Goal: Information Seeking & Learning: Learn about a topic

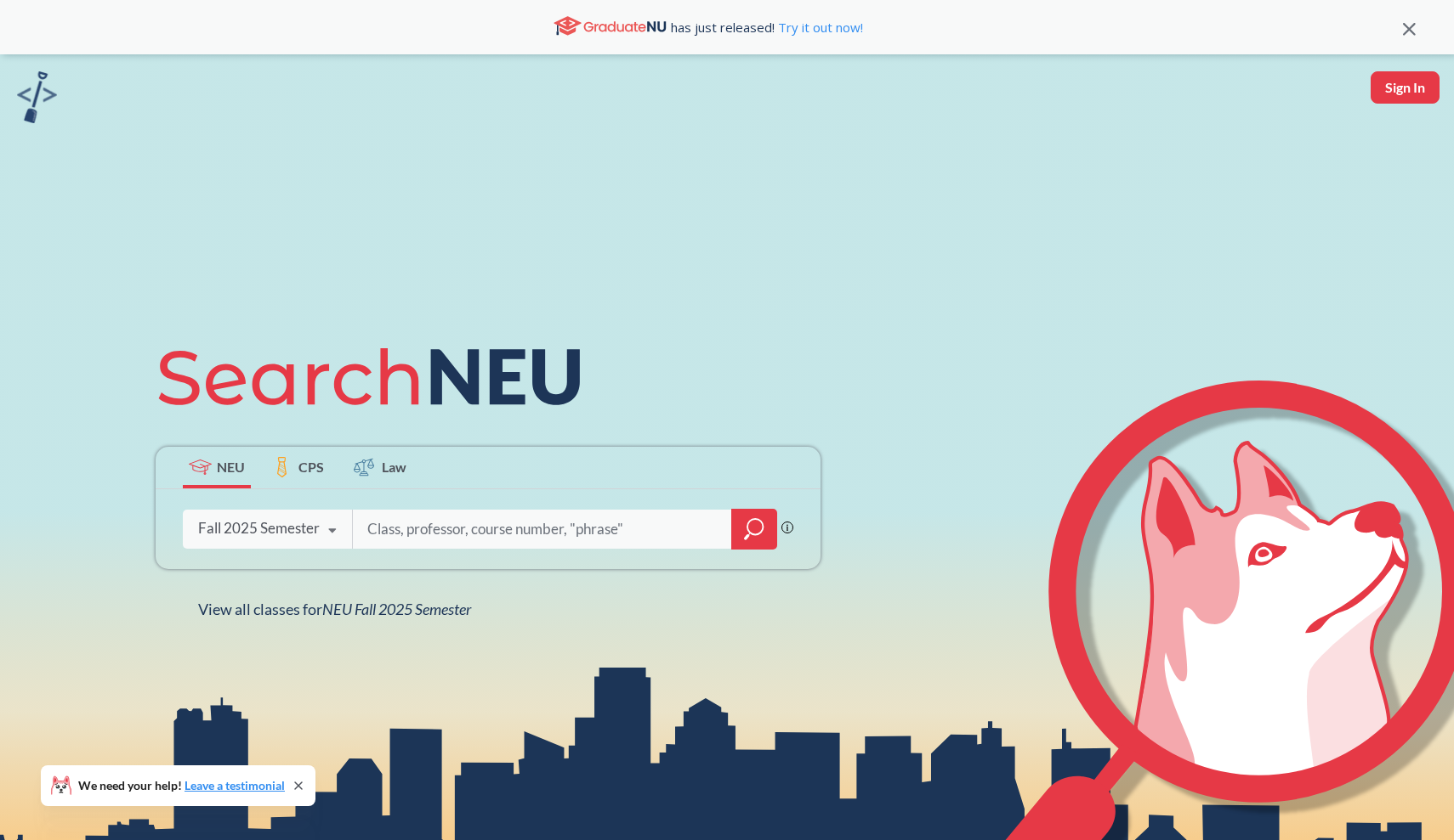
click at [402, 523] on input "search" at bounding box center [542, 529] width 354 height 35
type input "CS 2101"
click at [761, 546] on div at bounding box center [754, 529] width 46 height 41
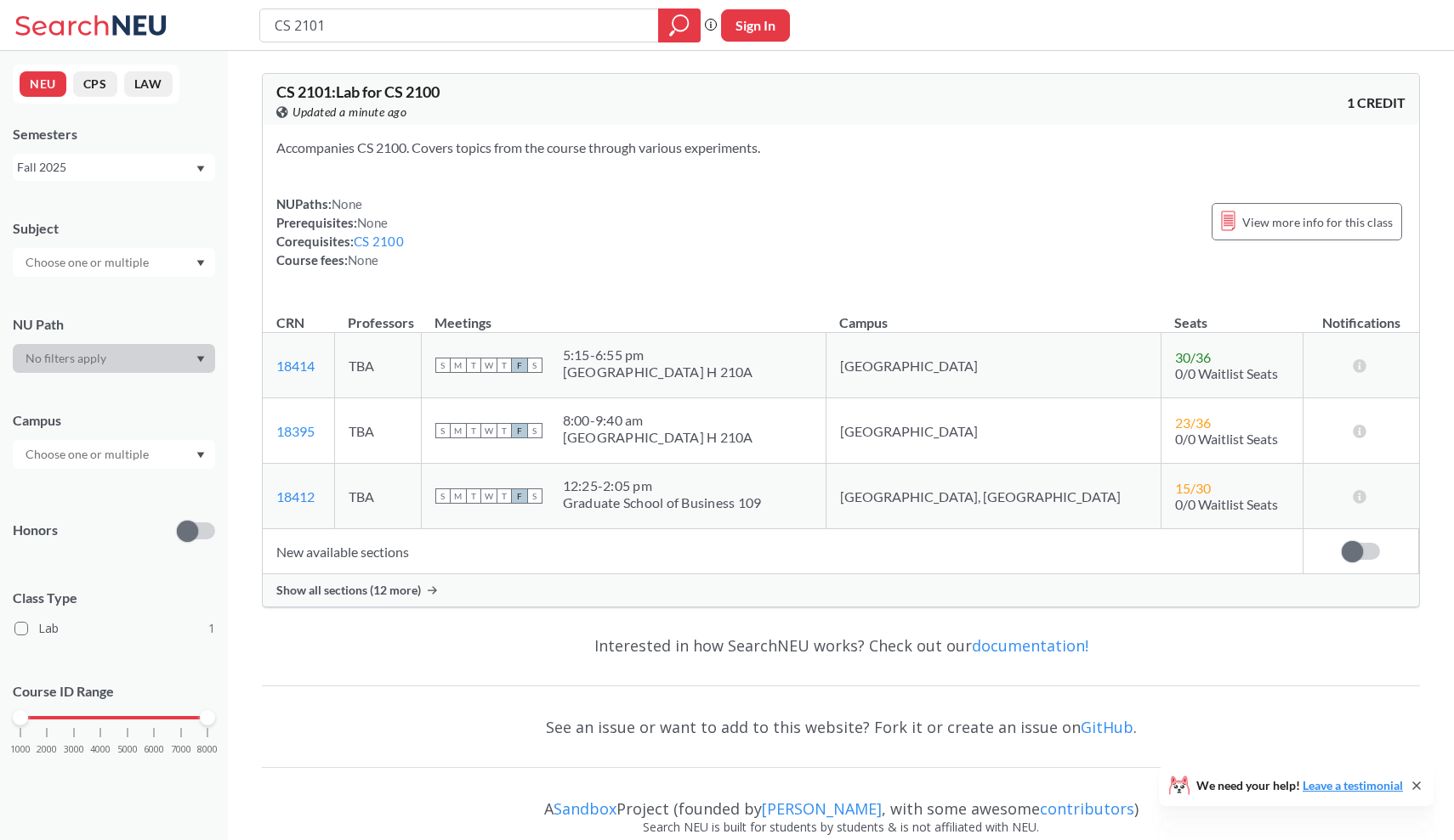
click at [179, 469] on div "Subject NU Path Campus Honors Class Type Lab 1 Course ID Range 1000 2000 3000 4…" at bounding box center [113, 495] width 202 height 586
click at [175, 459] on div at bounding box center [113, 455] width 202 height 29
click at [143, 440] on div at bounding box center [113, 455] width 202 height 29
click at [347, 89] on span "CS 2101 : Lab for CS 2100" at bounding box center [358, 92] width 163 height 19
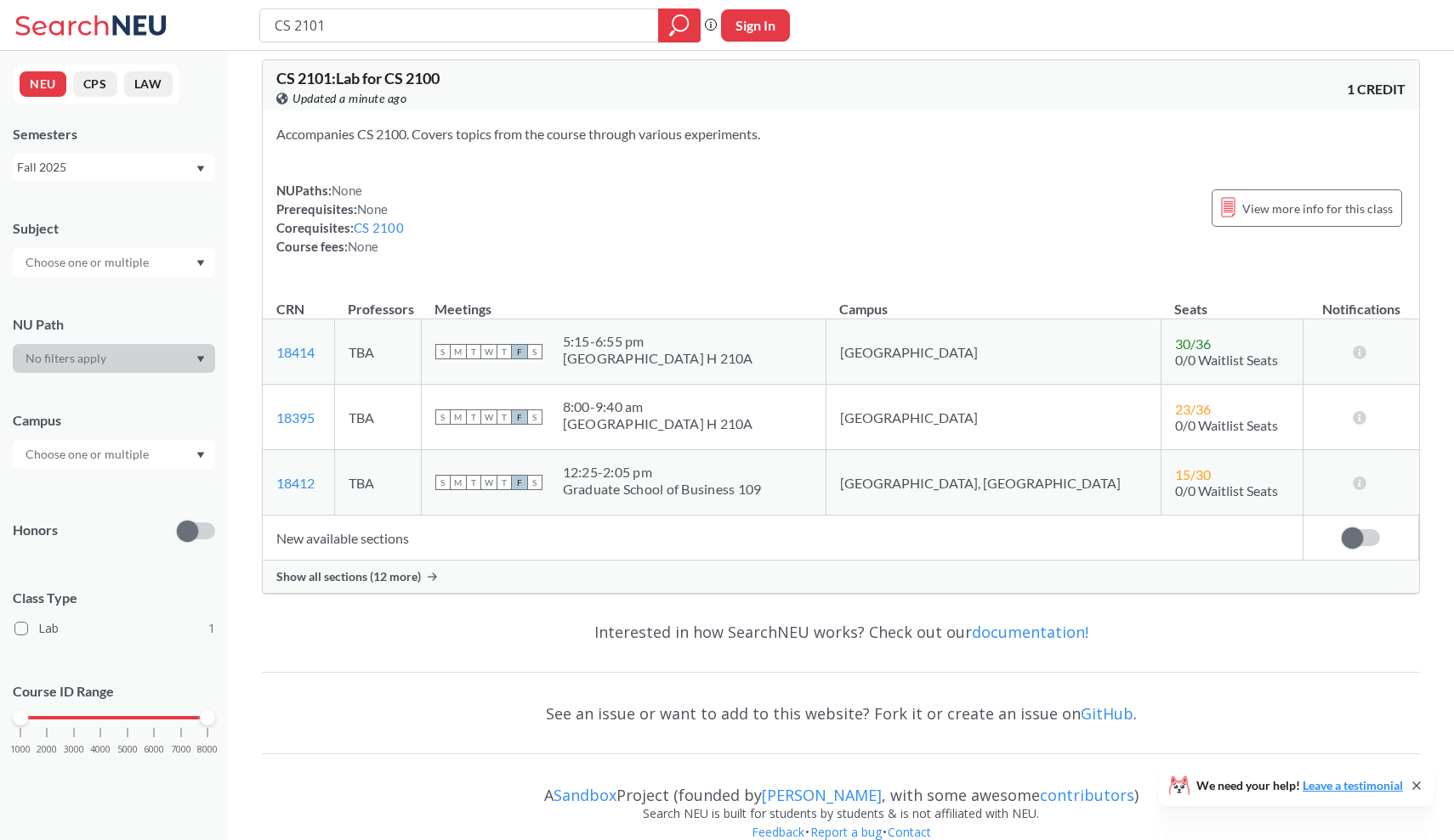
scroll to position [14, 0]
click at [1275, 208] on span "View more info for this class" at bounding box center [1317, 208] width 150 height 21
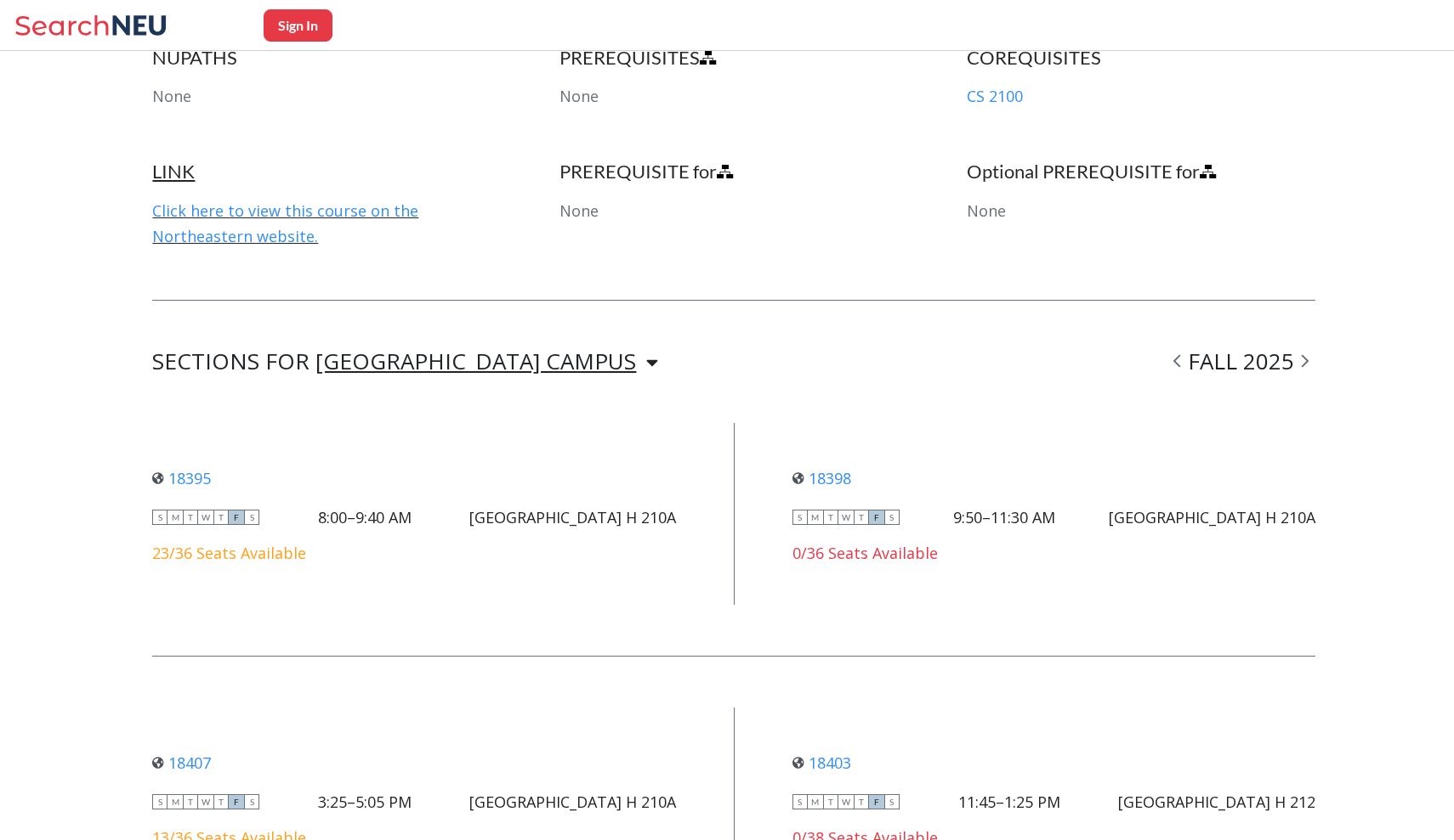
scroll to position [898, 0]
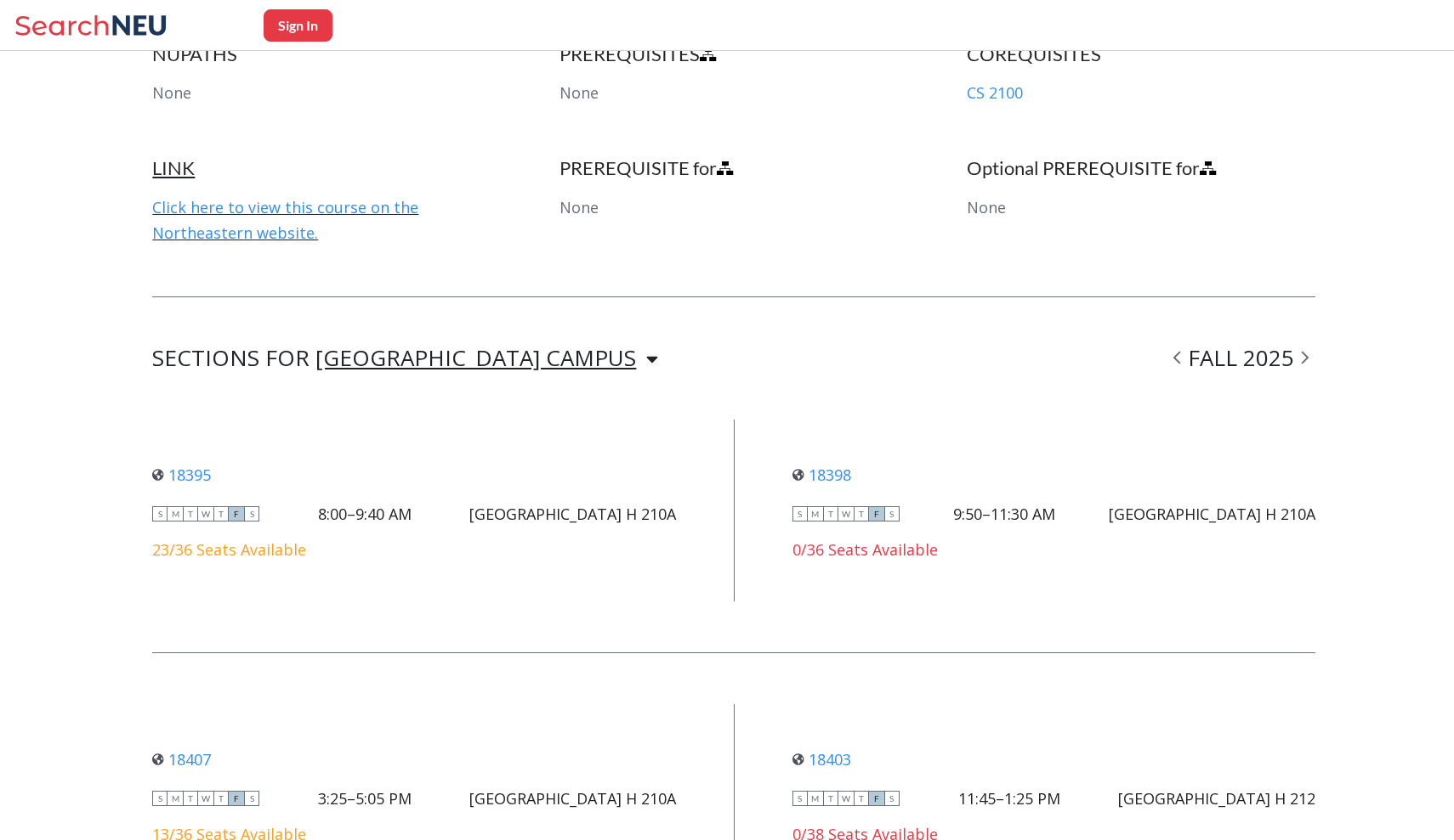
click at [489, 362] on div "[GEOGRAPHIC_DATA] CAMPUS" at bounding box center [476, 358] width 321 height 19
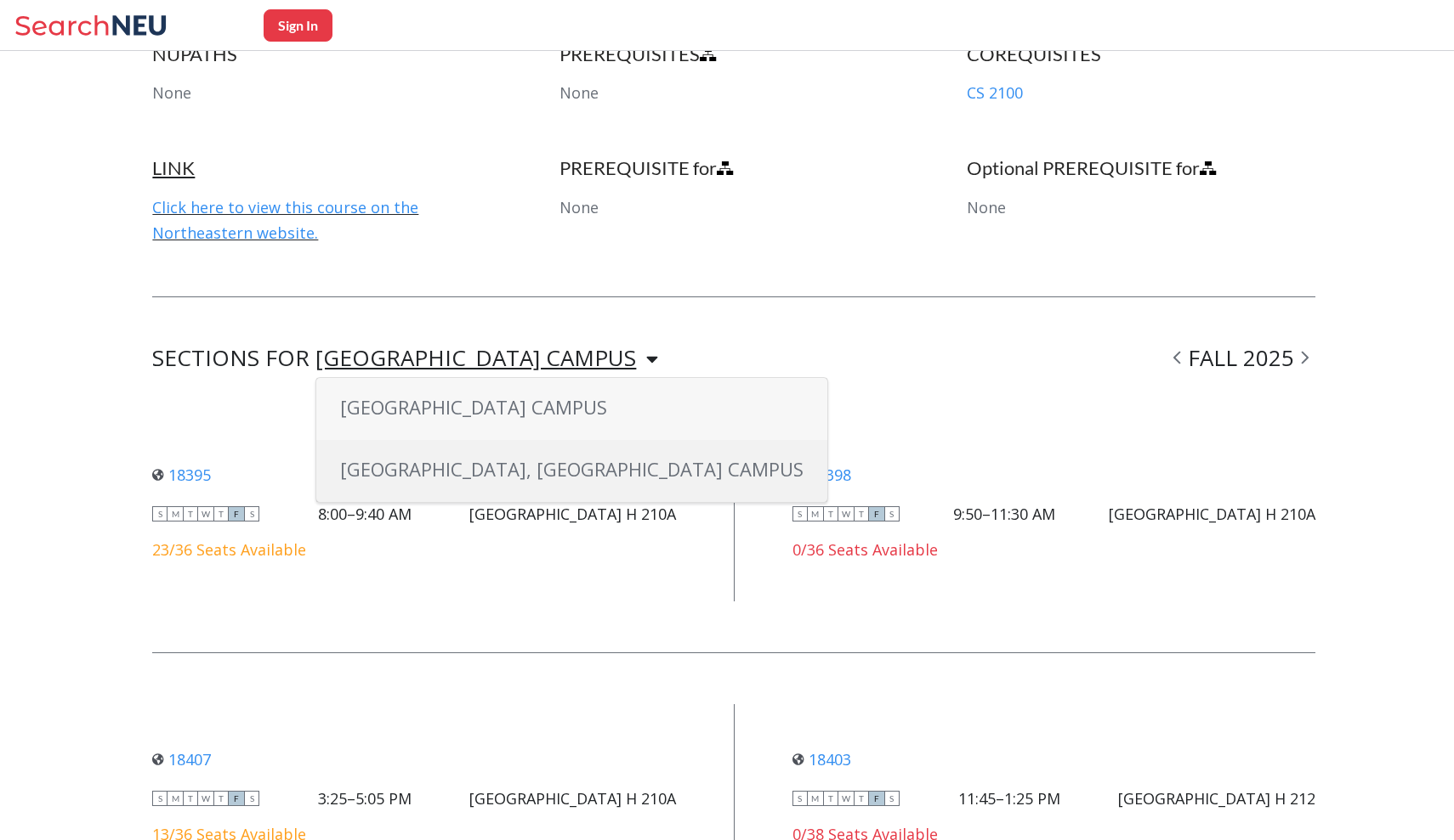
click at [478, 440] on div "[GEOGRAPHIC_DATA], [GEOGRAPHIC_DATA] CAMPUS" at bounding box center [572, 471] width 511 height 62
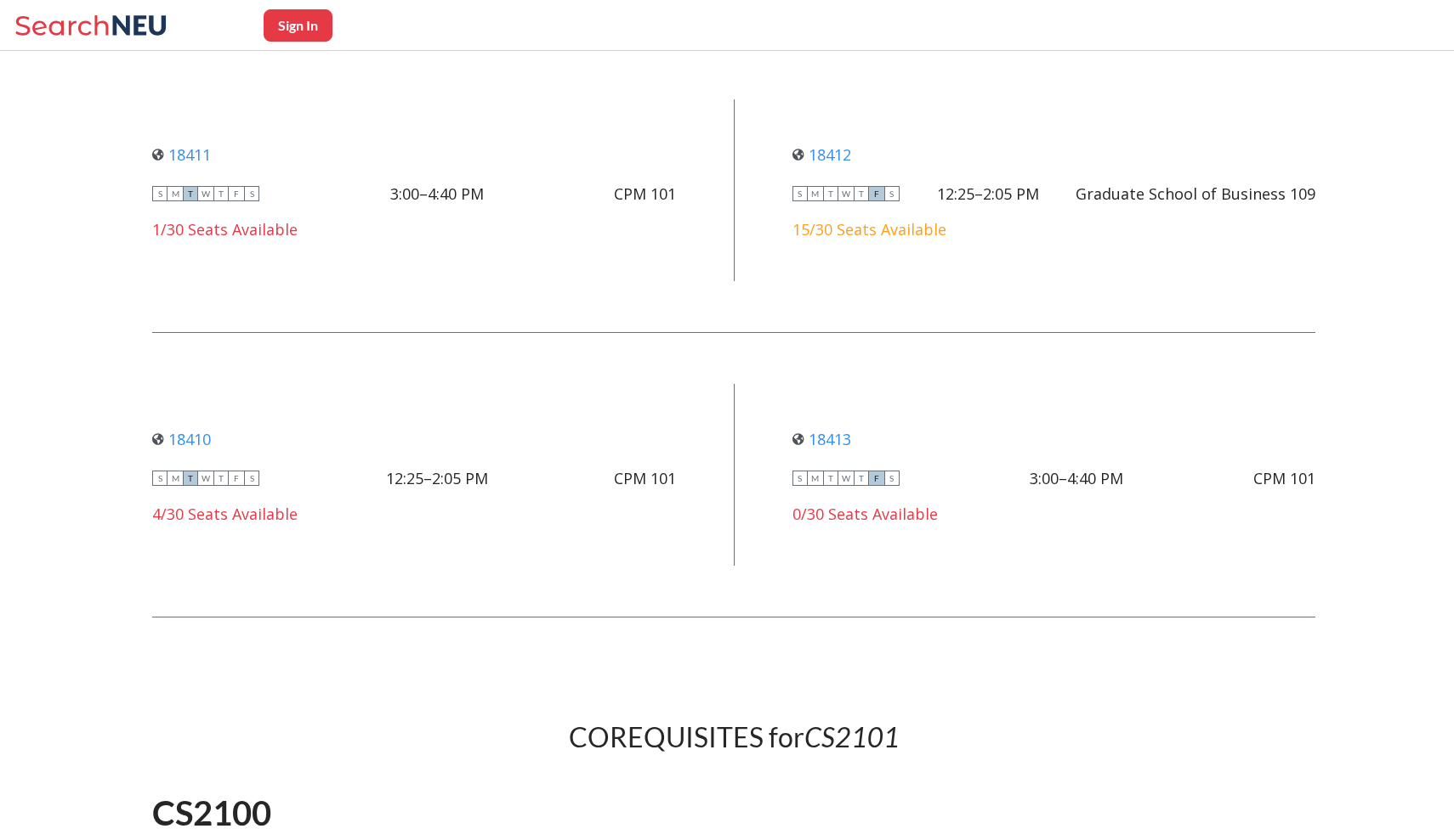
scroll to position [1217, 0]
